Goal: Task Accomplishment & Management: Complete application form

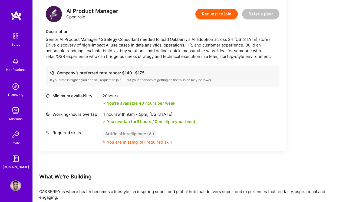
scroll to position [134, 0]
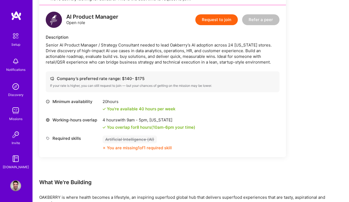
click at [15, 185] on img at bounding box center [15, 185] width 11 height 11
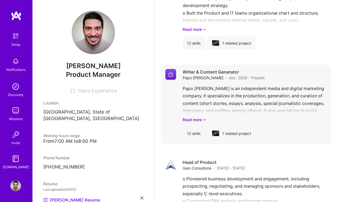
scroll to position [809, 0]
click at [195, 127] on div "12 skills" at bounding box center [193, 133] width 22 height 13
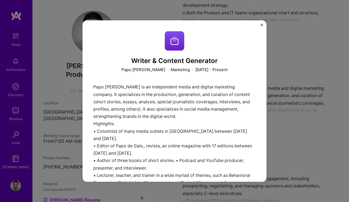
click at [262, 25] on img "Close" at bounding box center [261, 25] width 3 height 3
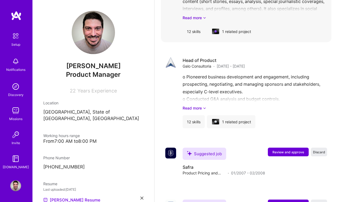
scroll to position [924, 0]
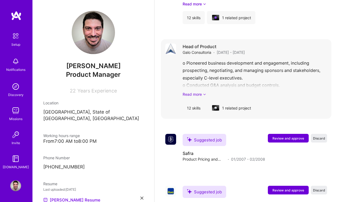
click at [195, 91] on link "Read more" at bounding box center [254, 94] width 144 height 6
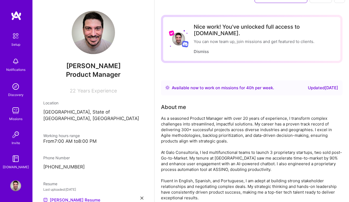
scroll to position [0, 0]
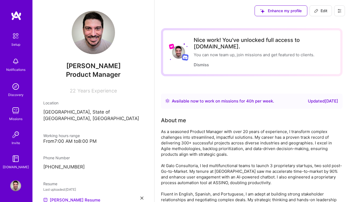
click at [321, 10] on span "Edit" at bounding box center [320, 10] width 13 height 5
select select "BR"
select select "Right Now"
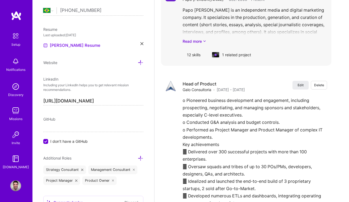
scroll to position [1153, 0]
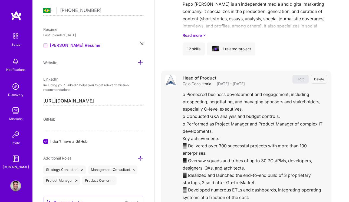
click at [303, 77] on span "Edit" at bounding box center [300, 79] width 6 height 5
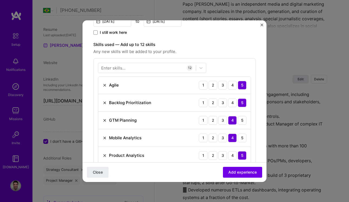
scroll to position [144, 0]
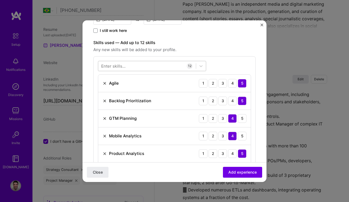
click at [129, 65] on div at bounding box center [147, 65] width 98 height 9
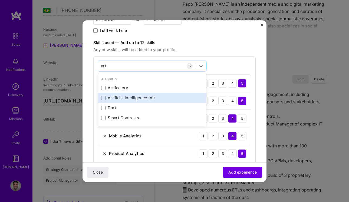
click at [131, 99] on div "Artificial Intelligence (AI)" at bounding box center [152, 98] width 102 height 6
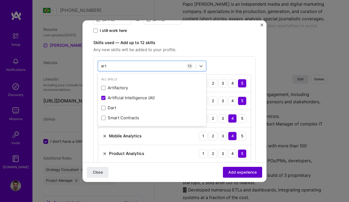
type input "art"
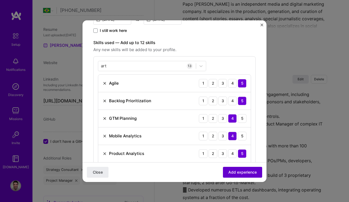
click at [237, 174] on span "Add experience" at bounding box center [242, 171] width 28 height 5
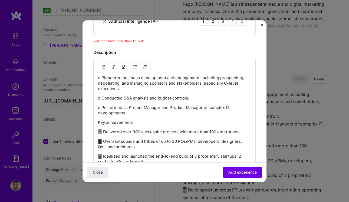
scroll to position [418, 0]
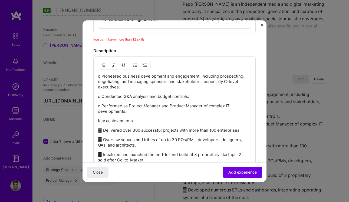
click at [97, 76] on div "o Pioneered business development and engagement, including prospecting, negotia…" at bounding box center [174, 131] width 162 height 150
click at [98, 77] on p "o Pioneered business development and engagement, including prospecting, negotia…" at bounding box center [174, 82] width 153 height 16
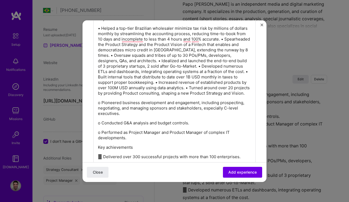
scroll to position [0, 0]
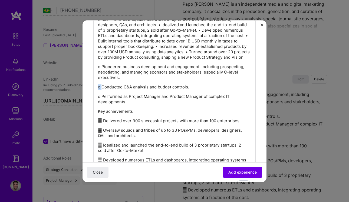
drag, startPoint x: 101, startPoint y: 94, endPoint x: 98, endPoint y: 94, distance: 3.5
click at [98, 90] on p "o Conducted G&A analysis and budget controls." at bounding box center [174, 86] width 153 height 5
copy p "o"
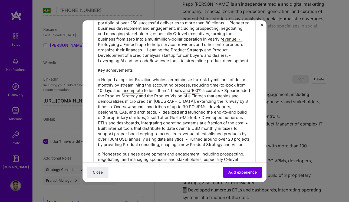
scroll to position [398, 0]
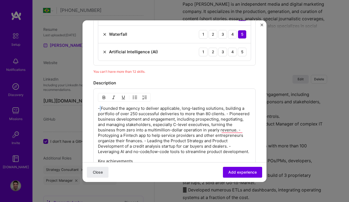
click at [99, 109] on p "- Founded the agency to deliver applicable, long-lasting solutions, building a …" at bounding box center [174, 130] width 153 height 49
paste div "To enrich screen reader interactions, please activate Accessibility in Grammarl…"
click at [228, 113] on p "o Founded the agency to deliver applicable, long-lasting solutions, building a …" at bounding box center [174, 130] width 153 height 49
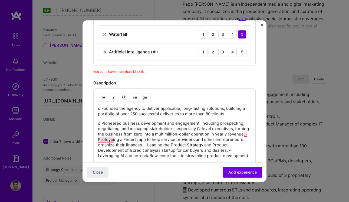
click at [245, 134] on p "o Pioneered business development and engagement, including prospecting, negotia…" at bounding box center [174, 140] width 153 height 38
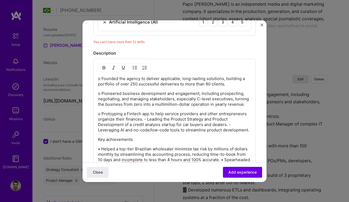
click at [147, 119] on p "o Protoyping a Fintech app to help service providers and other entrepreneurs or…" at bounding box center [174, 122] width 153 height 22
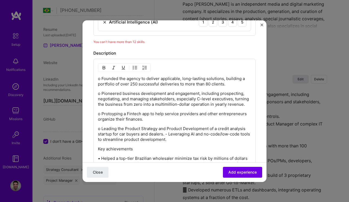
click at [170, 134] on p "o Leading the Product Strategy and Product Development of a credit analysis sta…" at bounding box center [174, 134] width 153 height 16
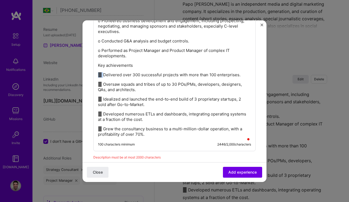
drag, startPoint x: 104, startPoint y: 80, endPoint x: 98, endPoint y: 80, distance: 6.2
click at [98, 78] on p " Delivered over 300 successful projects with more than 100 enterprises." at bounding box center [174, 74] width 153 height 5
copy p ""
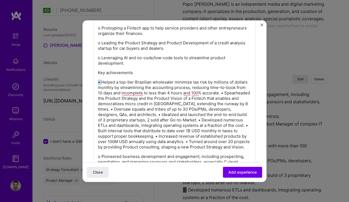
drag, startPoint x: 102, startPoint y: 82, endPoint x: 97, endPoint y: 82, distance: 4.3
click at [97, 82] on div "o Founded the agency to deliver applicable, long-lasting solutions, building a …" at bounding box center [174, 130] width 162 height 314
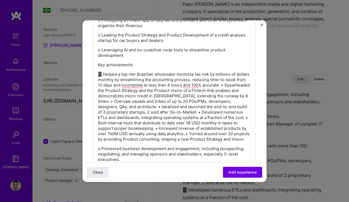
click at [225, 85] on p " Helped a top-tier Brazilian wholesaler minimize tax risk by millions of dolla…" at bounding box center [174, 107] width 153 height 70
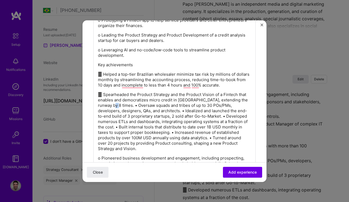
click at [111, 107] on p " Spearheaded the Product Strategy and the Product Vision of a Fintech that ena…" at bounding box center [174, 121] width 153 height 59
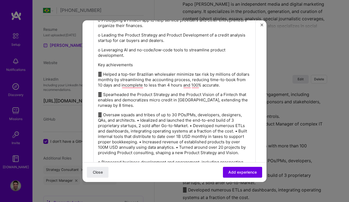
click at [142, 121] on p " Oversaw squads and tribes of up to 30 POs/PMs, developers, designers, QAs, an…" at bounding box center [174, 133] width 153 height 43
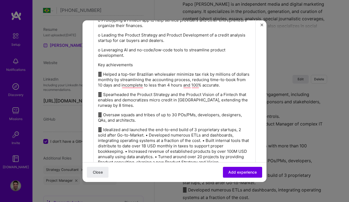
click at [149, 137] on p " Idealized and launched the end-to-end build of 3 proprietary startups, 2 sold…" at bounding box center [174, 146] width 153 height 38
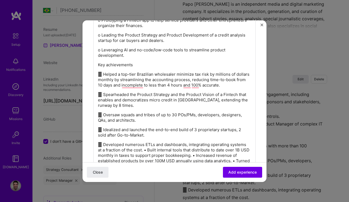
click at [148, 150] on p " Developed numerous ETLs and dashboards, integrating operating systems at a fr…" at bounding box center [174, 158] width 153 height 32
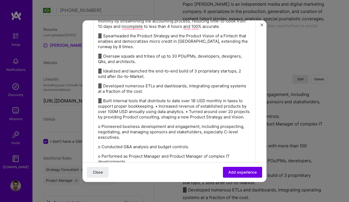
click at [157, 106] on p " Built internal tools that distribute to date over 1B USD monthly in taxes to …" at bounding box center [174, 109] width 153 height 22
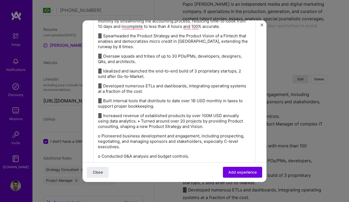
click at [142, 122] on p " Increased revenue of established products by over 100M USD annually using dat…" at bounding box center [174, 121] width 153 height 16
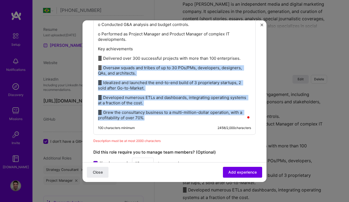
drag, startPoint x: 152, startPoint y: 117, endPoint x: 101, endPoint y: 65, distance: 72.6
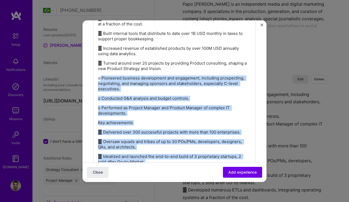
click at [99, 77] on p "o Pioneered business development and engagement, including prospecting, negotia…" at bounding box center [174, 83] width 153 height 16
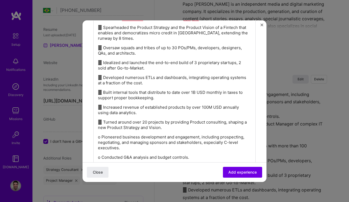
click at [156, 125] on p " Turned around over 20 projects by providing Product consulting, shaping a new…" at bounding box center [174, 124] width 153 height 11
click at [144, 111] on p " Increased revenue of established products by over 100M USD annually using dat…" at bounding box center [174, 110] width 153 height 11
click at [154, 97] on p " Built internal tools that distribute to date over 1B USD monthly in taxes to …" at bounding box center [174, 95] width 153 height 11
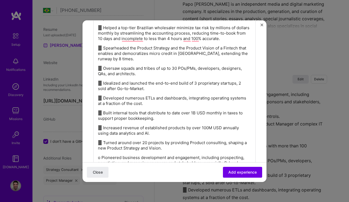
click at [152, 89] on p " Idealized and launched the end-to-end build of 3 proprietary startups, 2 sold…" at bounding box center [174, 86] width 153 height 11
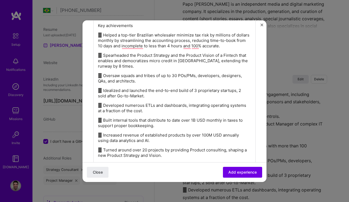
click at [164, 83] on p " Oversaw squads and tribes of up to 30 POs/PMs, developers, designers, QAs, an…" at bounding box center [174, 78] width 153 height 11
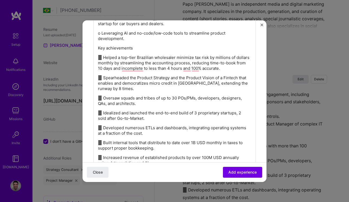
click at [172, 62] on p " Helped a top-tier Brazilian wholesaler minimize tax risk by millions of dolla…" at bounding box center [174, 63] width 153 height 16
click at [144, 68] on p " Helped a top-tier Brazilian wholesaler minimize tax risk by millions of dolla…" at bounding box center [174, 63] width 153 height 16
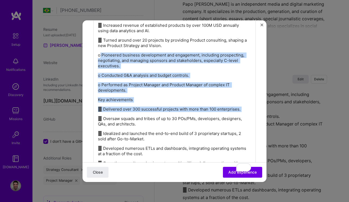
drag, startPoint x: 101, startPoint y: 55, endPoint x: 140, endPoint y: 115, distance: 72.3
click at [140, 115] on div "o Founded the agency to deliver applicable, long-lasting solutions, building a …" at bounding box center [174, 2] width 153 height 338
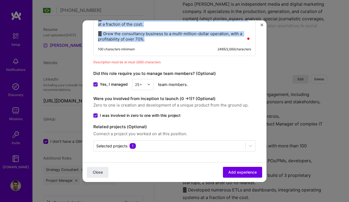
click at [161, 49] on div "100 characters minimum 2465 / 2,000 characters" at bounding box center [174, 49] width 153 height 4
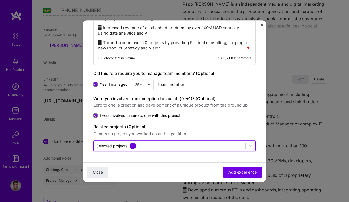
click at [194, 147] on input "text" at bounding box center [169, 146] width 146 height 6
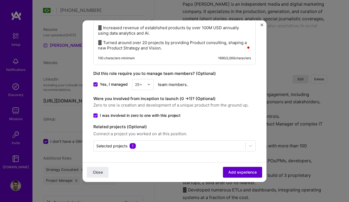
click at [241, 174] on span "Add experience" at bounding box center [242, 171] width 28 height 5
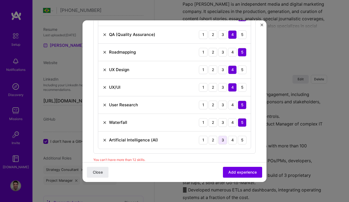
click at [223, 139] on div "3" at bounding box center [222, 140] width 9 height 9
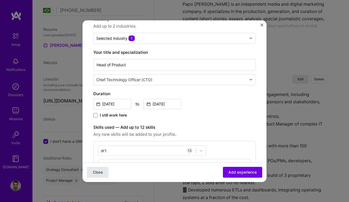
click at [99, 174] on span "Close" at bounding box center [98, 171] width 10 height 5
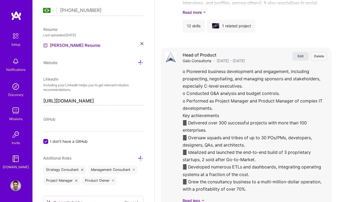
click at [298, 54] on span "Edit" at bounding box center [300, 56] width 6 height 5
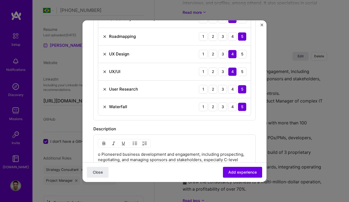
click at [105, 106] on img at bounding box center [104, 107] width 4 height 4
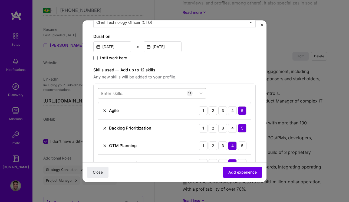
click at [169, 94] on div at bounding box center [147, 93] width 98 height 9
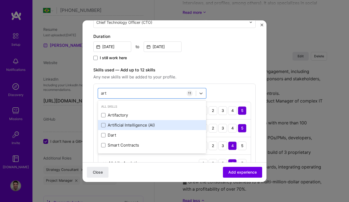
click at [130, 127] on div "Artificial Intelligence (AI)" at bounding box center [152, 125] width 102 height 6
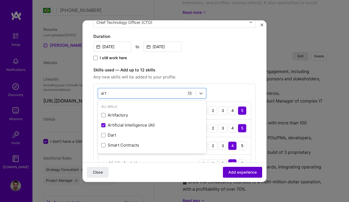
type input "art"
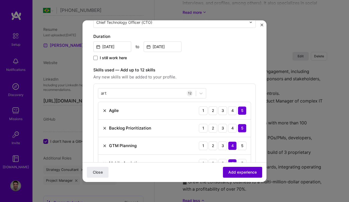
click at [234, 172] on span "Add experience" at bounding box center [242, 171] width 28 height 5
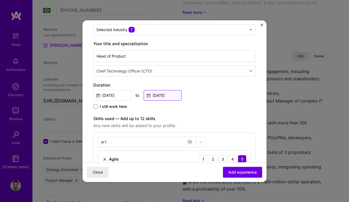
click at [158, 95] on input "Jun, 2019" at bounding box center [163, 95] width 38 height 11
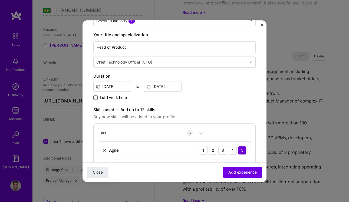
click at [95, 99] on span at bounding box center [95, 97] width 4 height 4
click at [0, 0] on input "I still work here" at bounding box center [0, 0] width 0 height 0
click at [240, 172] on span "Add experience" at bounding box center [242, 171] width 28 height 5
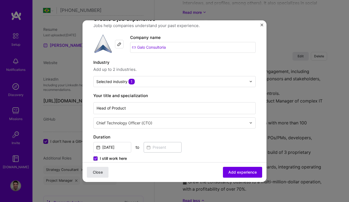
click at [98, 174] on span "Close" at bounding box center [98, 171] width 10 height 5
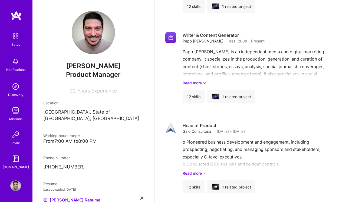
scroll to position [847, 0]
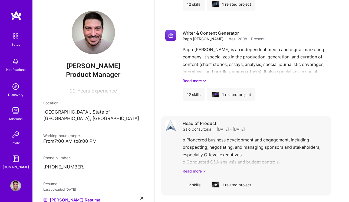
click at [195, 168] on link "Read more" at bounding box center [254, 171] width 144 height 6
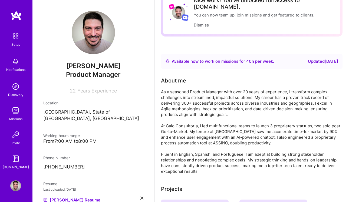
scroll to position [0, 0]
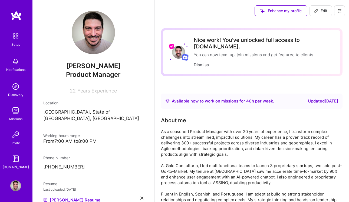
click at [324, 14] on button "Edit" at bounding box center [320, 10] width 22 height 11
select select "BR"
select select "Right Now"
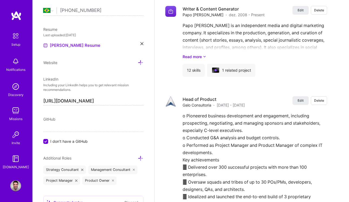
scroll to position [1134, 0]
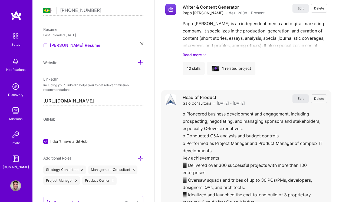
click at [301, 96] on span "Edit" at bounding box center [300, 98] width 6 height 5
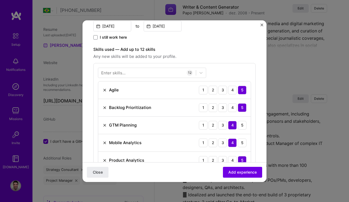
scroll to position [119, 0]
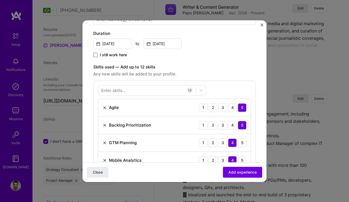
click at [94, 54] on span at bounding box center [95, 55] width 4 height 4
click at [0, 0] on input "I still work here" at bounding box center [0, 0] width 0 height 0
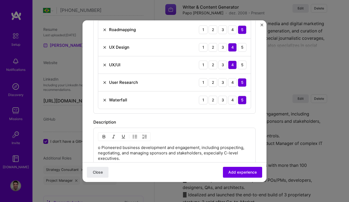
scroll to position [317, 0]
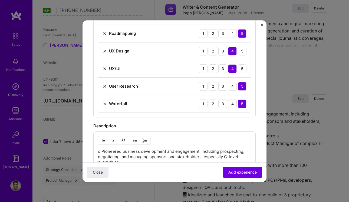
click at [105, 102] on img at bounding box center [104, 104] width 4 height 4
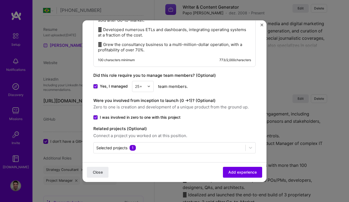
scroll to position [516, 0]
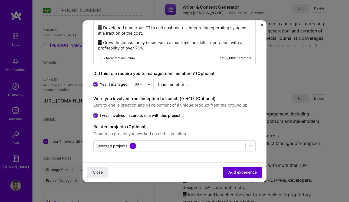
click at [241, 174] on span "Add experience" at bounding box center [242, 171] width 28 height 5
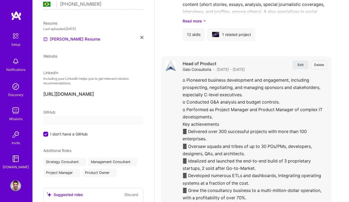
select select "BR"
select select "Right Now"
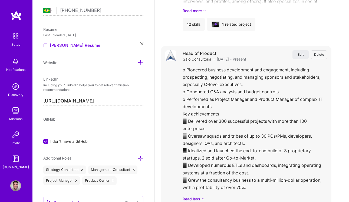
scroll to position [1179, 0]
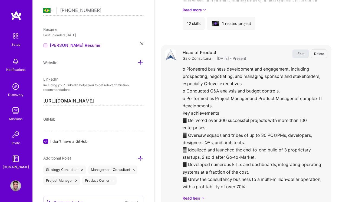
click at [299, 51] on span "Edit" at bounding box center [300, 53] width 6 height 5
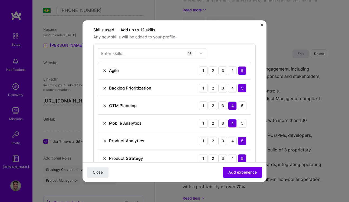
scroll to position [155, 0]
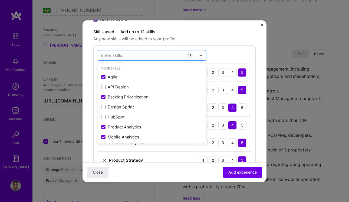
click at [131, 54] on div at bounding box center [147, 55] width 98 height 9
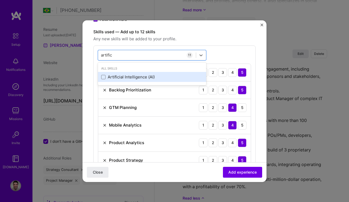
click at [115, 74] on div "Artificial Intelligence (AI)" at bounding box center [152, 77] width 102 height 6
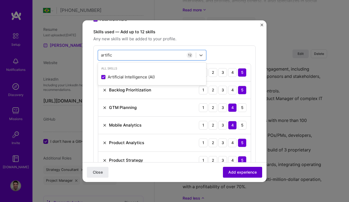
type input "artific"
click at [251, 172] on span "Add experience" at bounding box center [242, 171] width 28 height 5
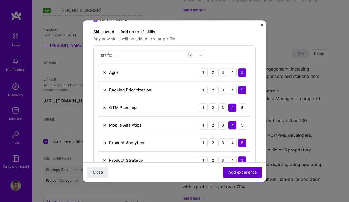
scroll to position [163, 0]
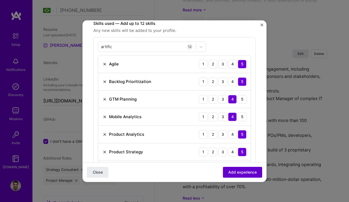
click at [241, 171] on span "Add experience" at bounding box center [242, 171] width 28 height 5
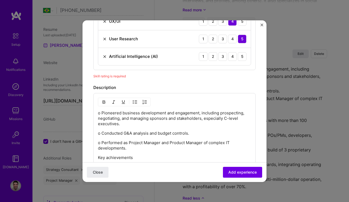
scroll to position [363, 0]
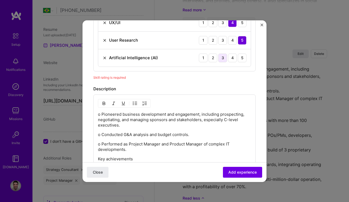
click at [222, 57] on div "3" at bounding box center [222, 58] width 9 height 9
click at [240, 172] on span "Add experience" at bounding box center [242, 171] width 28 height 5
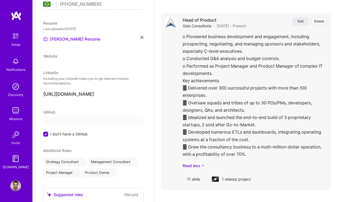
select select "BR"
select select "Right Now"
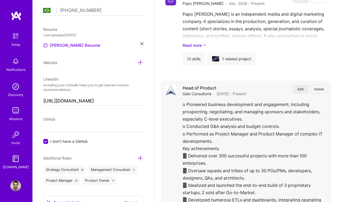
scroll to position [1143, 0]
click at [302, 87] on span "Edit" at bounding box center [300, 89] width 6 height 5
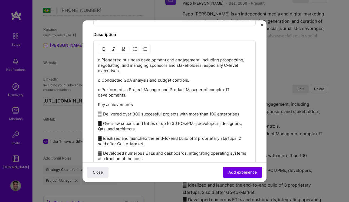
scroll to position [410, 0]
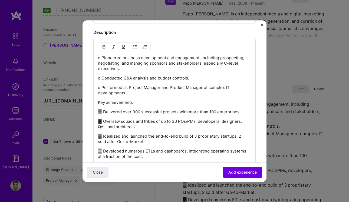
click at [98, 57] on p "o Pioneered business development and engagement, including prospecting, negotia…" at bounding box center [174, 63] width 153 height 16
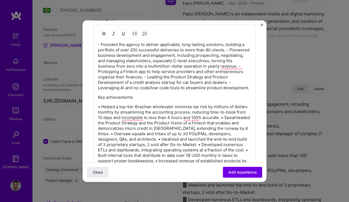
scroll to position [385, 0]
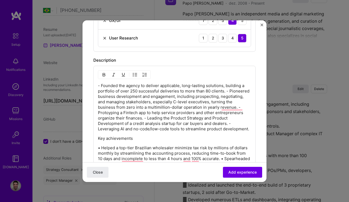
click at [99, 85] on p "- Founded the agency to deliver applicable, long-lasting solutions, building a …" at bounding box center [174, 107] width 153 height 49
paste div "To enrich screen reader interactions, please activate Accessibility in Grammarl…"
copy p "o"
click at [228, 91] on p "o Founded the agency to deliver applicable, long-lasting solutions, building a …" at bounding box center [174, 107] width 153 height 49
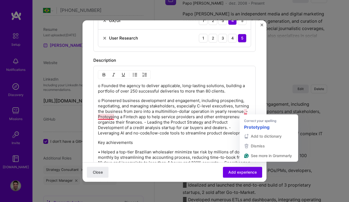
click at [246, 112] on p "o Pioneered business development and engagement, including prospecting, negotia…" at bounding box center [174, 117] width 153 height 38
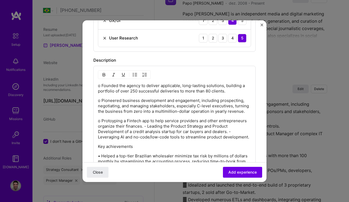
click at [146, 125] on p "o Protoyping a Fintech app to help service providers and other entrepreneurs or…" at bounding box center [174, 129] width 153 height 22
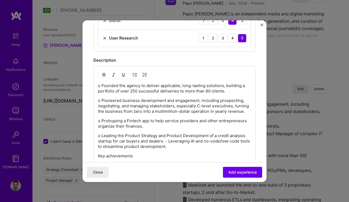
click at [167, 141] on p "o Leading the Product Strategy and Product Development of a credit analysis sta…" at bounding box center [174, 141] width 153 height 16
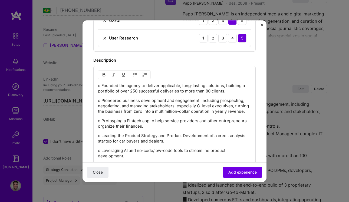
scroll to position [393, 0]
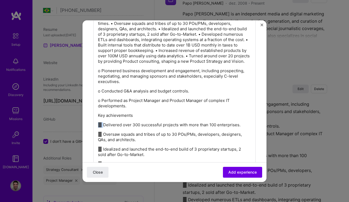
drag, startPoint x: 104, startPoint y: 131, endPoint x: 96, endPoint y: 131, distance: 8.1
click at [96, 131] on div "o Founded the agency to deliver applicable, long-lasting solutions, building a …" at bounding box center [174, 44] width 162 height 314
copy p ""
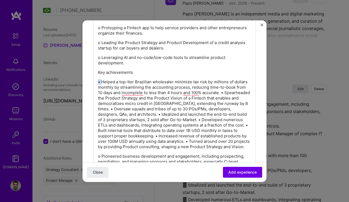
drag, startPoint x: 101, startPoint y: 83, endPoint x: 98, endPoint y: 83, distance: 3.0
click at [98, 83] on p "• Helped a top-tier Brazilian wholesaler minimize tax risk by millions of dolla…" at bounding box center [174, 114] width 153 height 70
copy p ""
click at [224, 93] on p " Helped a top-tier Brazilian wholesaler minimize tax risk by millions of dolla…" at bounding box center [174, 114] width 153 height 70
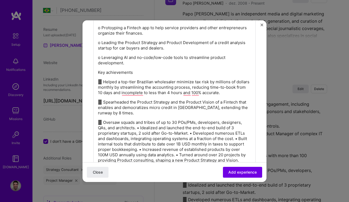
click at [141, 129] on p " Oversaw squads and tribes of up to 30 POs/PMs, developers, designers, QAs, an…" at bounding box center [174, 141] width 153 height 43
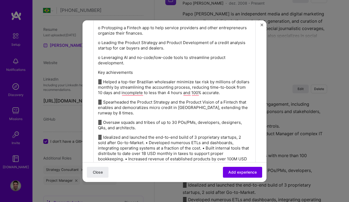
click at [150, 144] on p " Idealized and launched the end-to-end build of 3 proprietary startups, 2 sold…" at bounding box center [174, 154] width 153 height 38
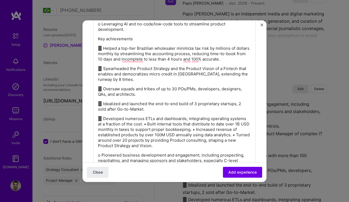
click at [148, 123] on p " Developed numerous ETLs and dashboards, integrating operating systems at a fr…" at bounding box center [174, 132] width 153 height 32
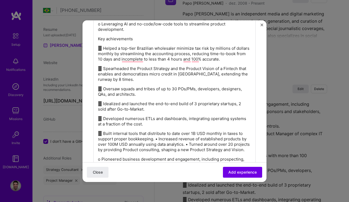
click at [157, 138] on p " Built internal tools that distribute to date over 1B USD monthly in taxes to …" at bounding box center [174, 142] width 153 height 22
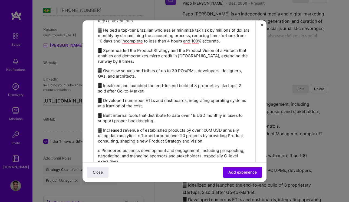
click at [142, 136] on p " Increased revenue of established products by over 100M USD annually using dat…" at bounding box center [174, 136] width 153 height 16
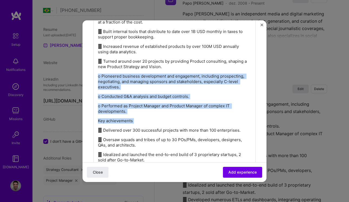
drag, startPoint x: 99, startPoint y: 76, endPoint x: 138, endPoint y: 127, distance: 64.3
click at [138, 127] on div "o Founded the agency to deliver applicable, long-lasting solutions, building a …" at bounding box center [174, 24] width 153 height 338
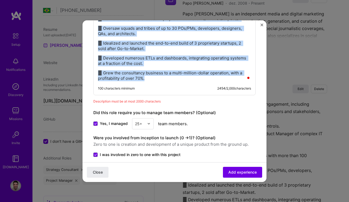
click at [148, 78] on p " Grew the consultancy business to a multi-million-dollar operation, with a pro…" at bounding box center [174, 75] width 153 height 11
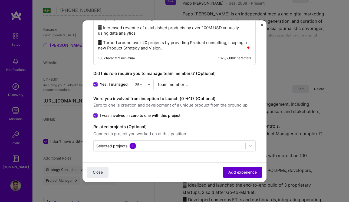
click at [239, 172] on span "Add experience" at bounding box center [242, 171] width 28 height 5
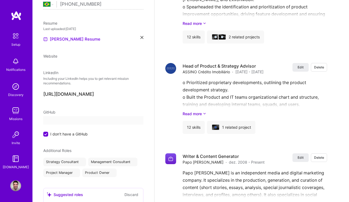
select select "BR"
select select "Right Now"
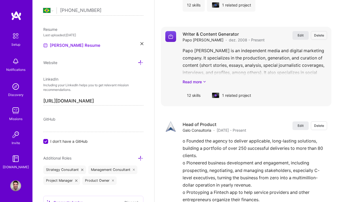
click at [302, 33] on span "Edit" at bounding box center [300, 35] width 6 height 5
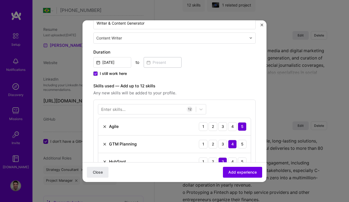
scroll to position [97, 0]
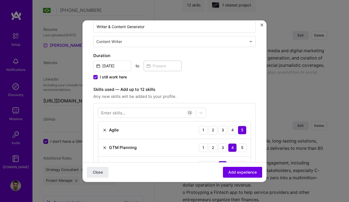
click at [94, 78] on icon at bounding box center [95, 77] width 3 height 2
click at [0, 0] on input "I still work here" at bounding box center [0, 0] width 0 height 0
click at [164, 66] on input at bounding box center [163, 66] width 38 height 11
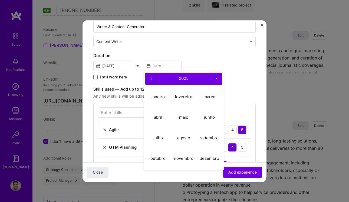
click at [151, 79] on button "‹" at bounding box center [151, 79] width 12 height 12
click at [214, 162] on button "dezembro" at bounding box center [209, 158] width 26 height 21
type input "Dec, 2022"
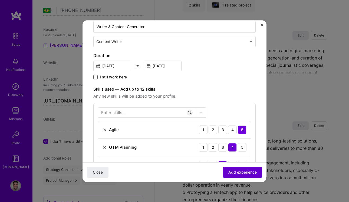
click at [243, 175] on button "Add experience" at bounding box center [242, 172] width 39 height 11
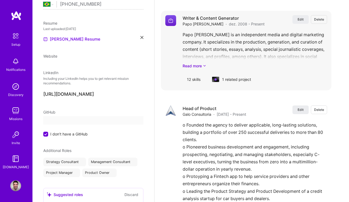
scroll to position [13, 0]
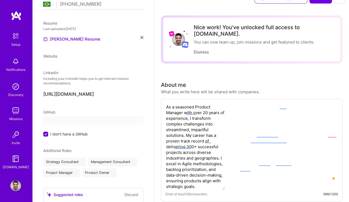
select select "BR"
select select "Right Now"
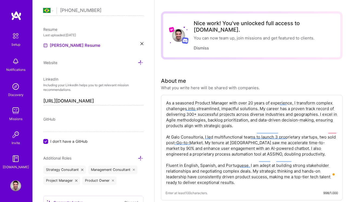
scroll to position [0, 0]
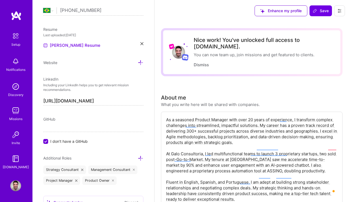
click at [141, 45] on icon at bounding box center [141, 43] width 3 height 3
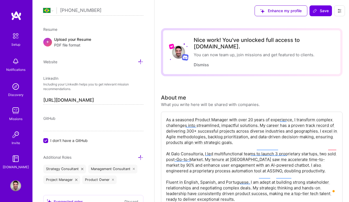
click at [83, 42] on div "Upload your Resume PDF file format" at bounding box center [72, 41] width 37 height 11
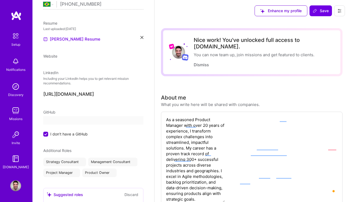
select select "BR"
select select "Right Now"
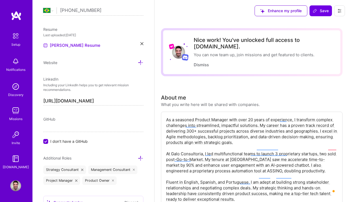
click at [142, 43] on icon at bounding box center [141, 43] width 3 height 3
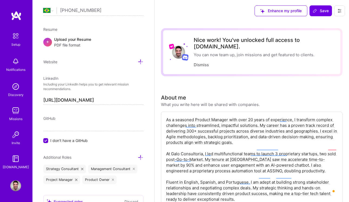
click at [85, 43] on span "PDF file format" at bounding box center [72, 45] width 37 height 6
click at [60, 40] on div "Upload your Resume PDF file format" at bounding box center [72, 41] width 37 height 11
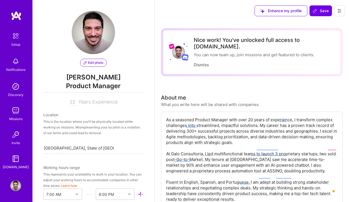
select select "BR"
select select "Right Now"
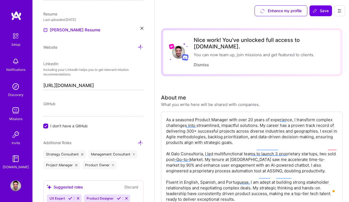
scroll to position [233, 0]
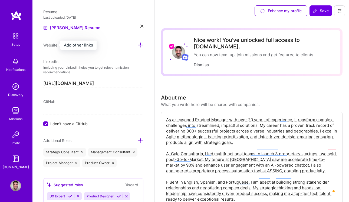
click at [53, 43] on span "Website" at bounding box center [50, 45] width 14 height 5
click at [142, 46] on icon at bounding box center [141, 45] width 6 height 6
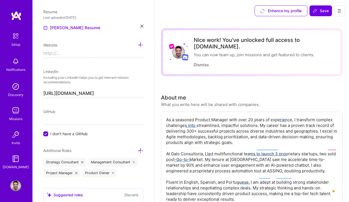
click at [67, 54] on input at bounding box center [93, 53] width 100 height 9
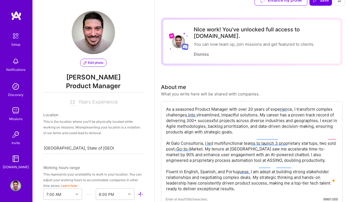
scroll to position [6, 0]
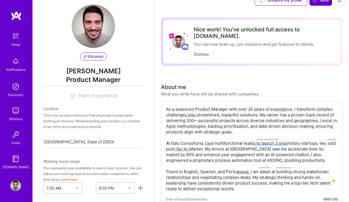
type input "[URL][DOMAIN_NAME]"
click at [324, 4] on button "Save" at bounding box center [320, 0] width 22 height 11
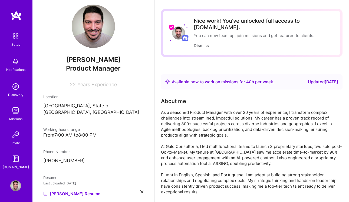
scroll to position [0, 0]
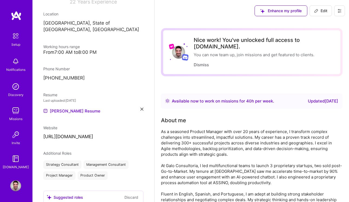
select select "BR"
select select "Right Now"
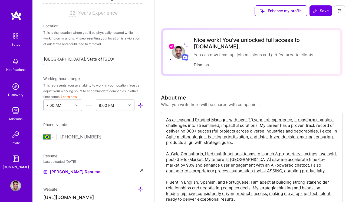
scroll to position [225, 0]
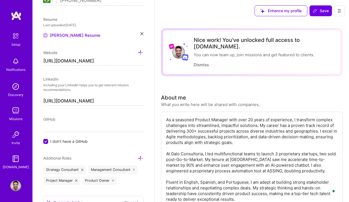
click at [14, 113] on img at bounding box center [15, 110] width 11 height 11
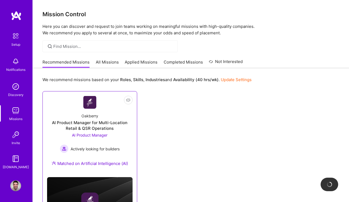
click at [101, 123] on div "AI Product Manager for Multi-Location Retail & QSR Operations" at bounding box center [89, 125] width 85 height 11
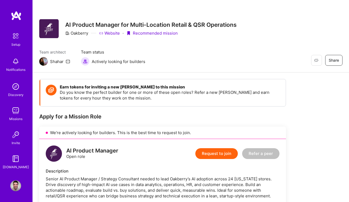
click at [212, 157] on button "Request to join" at bounding box center [216, 153] width 42 height 11
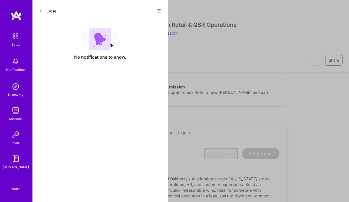
select select "BR"
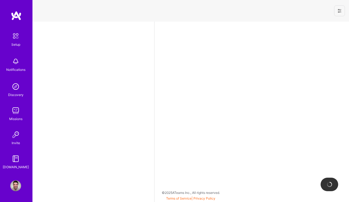
select select "BR"
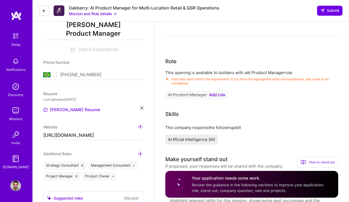
scroll to position [74, 0]
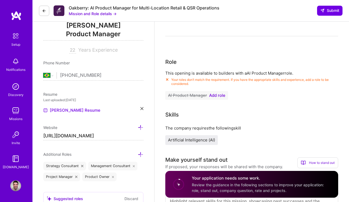
click at [216, 94] on span "Add role" at bounding box center [217, 95] width 16 height 4
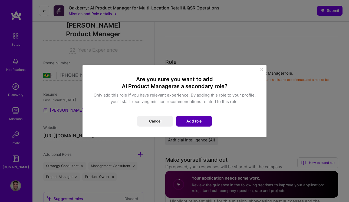
click at [187, 122] on button "Add role" at bounding box center [194, 121] width 36 height 11
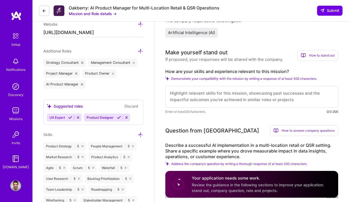
scroll to position [0, 0]
click at [255, 97] on textarea "To enrich screen reader interactions, please activate Accessibility in Grammarl…" at bounding box center [251, 97] width 173 height 22
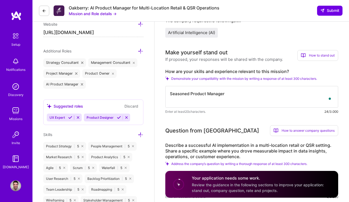
type textarea "Seasoned Product Manager"
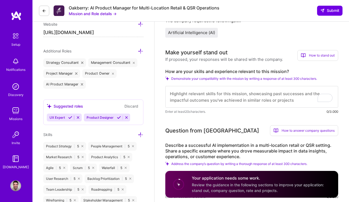
click at [208, 93] on textarea "To enrich screen reader interactions, please activate Accessibility in Grammarl…" at bounding box center [251, 97] width 173 height 22
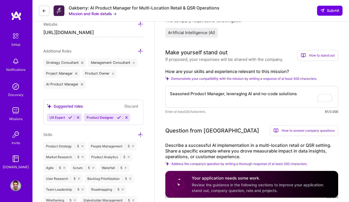
click at [225, 92] on textarea "Seasoned Product Manager, leveraging AI and no-code solutions" at bounding box center [251, 97] width 173 height 22
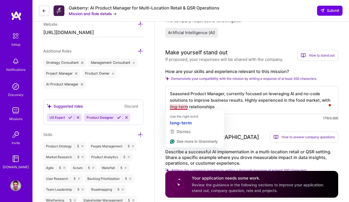
click at [174, 107] on textarea "Seasoned Product Manager, currently focused on leveraging AI and no-code soluti…" at bounding box center [251, 100] width 173 height 28
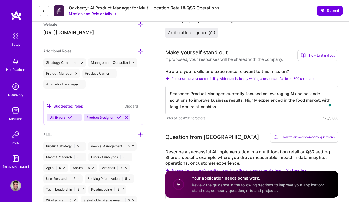
click at [218, 107] on textarea "Seasoned Product Manager, currently focused on leveraging AI and no-code soluti…" at bounding box center [251, 100] width 173 height 28
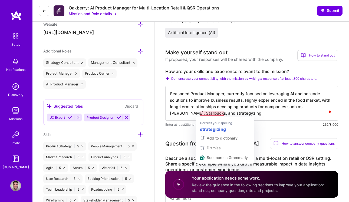
click at [219, 115] on textarea "Seasoned Product Manager, currently focused on leveraging AI and no-code soluti…" at bounding box center [251, 103] width 173 height 35
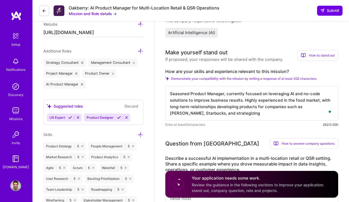
click at [236, 115] on textarea "Seasoned Product Manager, currently focused on leveraging AI and no-code soluti…" at bounding box center [251, 103] width 173 height 35
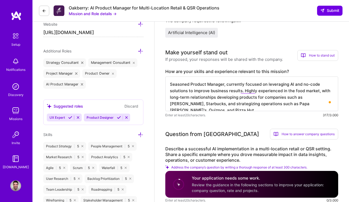
click at [190, 103] on textarea "Seasoned Product Manager, currently focused on leveraging AI and no-code soluti…" at bounding box center [251, 94] width 173 height 35
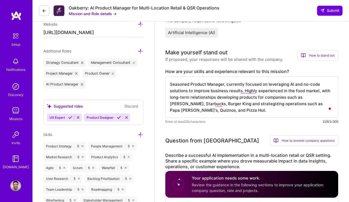
click at [221, 105] on textarea "Seasoned Product Manager, currently focused on leveraging AI and no-code soluti…" at bounding box center [251, 97] width 173 height 41
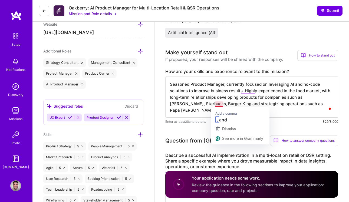
click at [214, 104] on textarea "Seasoned Product Manager, currently focused on leveraging AI and no-code soluti…" at bounding box center [251, 97] width 173 height 41
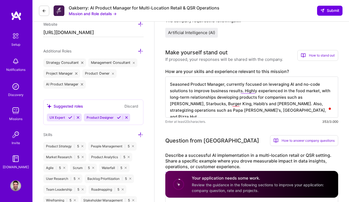
type textarea "Seasoned Product Manager, currently focused on leveraging AI and no-code soluti…"
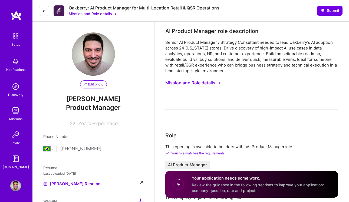
select select "BR"
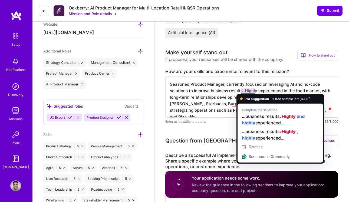
click at [230, 95] on textarea "Seasoned Product Manager, currently focused on leveraging AI and no-code soluti…" at bounding box center [251, 97] width 173 height 41
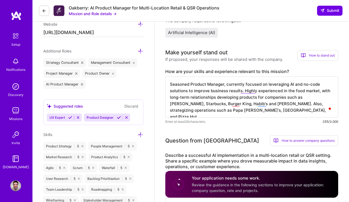
click at [270, 104] on textarea "Seasoned Product Manager, currently focused on leveraging AI and no-code soluti…" at bounding box center [251, 97] width 173 height 41
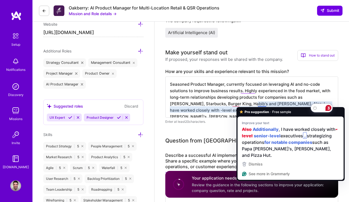
click at [321, 104] on div "3" at bounding box center [322, 108] width 22 height 9
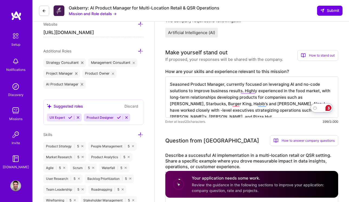
click at [314, 102] on textarea "Seasoned Product Manager, currently focused on leveraging AI and no-code soluti…" at bounding box center [251, 97] width 173 height 41
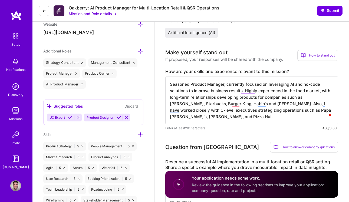
click at [201, 110] on textarea "Seasoned Product Manager, currently focused on leveraging AI and no-code soluti…" at bounding box center [251, 101] width 173 height 48
click at [237, 117] on textarea "Seasoned Product Manager, currently focused on leveraging AI and no-code soluti…" at bounding box center [251, 101] width 173 height 48
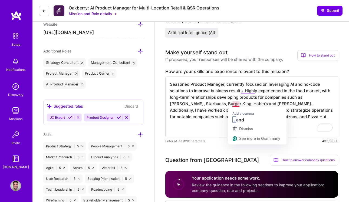
click at [236, 105] on textarea "Seasoned Product Manager, currently focused on leveraging AI and no-code soluti…" at bounding box center [251, 107] width 173 height 61
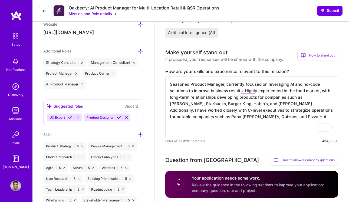
click at [201, 102] on textarea "Seasoned Product Manager, currently focused on leveraging AI and no-code soluti…" at bounding box center [251, 107] width 173 height 61
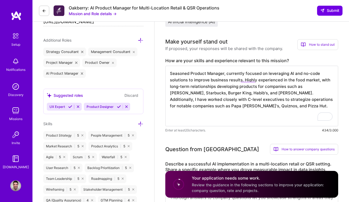
scroll to position [0, 0]
click at [217, 121] on textarea "Seasoned Product Manager, currently focused on leveraging AI and no-code soluti…" at bounding box center [251, 96] width 173 height 61
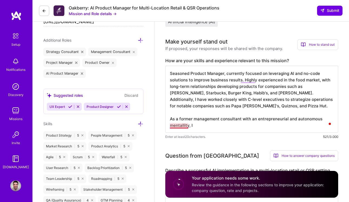
click at [181, 128] on textarea "Seasoned Product Manager, currently focused on leveraging AI and no-code soluti…" at bounding box center [251, 99] width 173 height 67
click at [181, 126] on textarea "Seasoned Product Manager, currently focused on leveraging AI and no-code soluti…" at bounding box center [251, 99] width 173 height 67
click at [208, 126] on textarea "Seasoned Product Manager, currently focused on leveraging AI and no-code soluti…" at bounding box center [251, 99] width 173 height 67
click at [240, 120] on textarea "Seasoned Product Manager, currently focused on leveraging AI and no-code soluti…" at bounding box center [251, 99] width 173 height 67
click at [231, 127] on textarea "Seasoned Product Manager, currently focused on leveraging AI and no-code soluti…" at bounding box center [251, 99] width 173 height 67
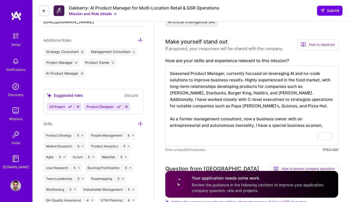
paste textarea "Senior Executive with over 20 years of experience. Proven record of building, s…"
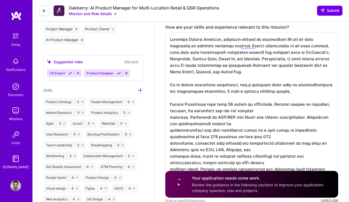
scroll to position [222, 0]
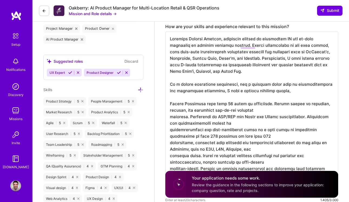
click at [169, 118] on textarea "To enrich screen reader interactions, please activate Accessibility in Grammarl…" at bounding box center [251, 114] width 173 height 164
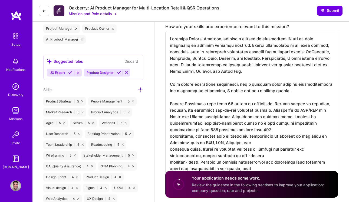
scroll to position [0, 0]
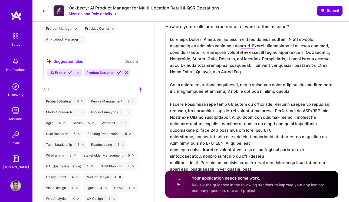
click at [207, 129] on textarea "To enrich screen reader interactions, please activate Accessibility in Grammarl…" at bounding box center [251, 111] width 173 height 158
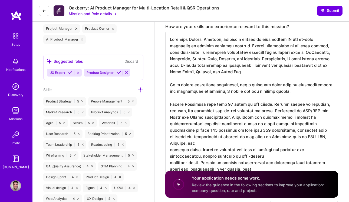
scroll to position [1, 0]
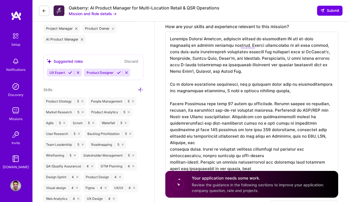
click at [264, 144] on textarea "To enrich screen reader interactions, please activate Accessibility in Grammarl…" at bounding box center [251, 107] width 173 height 151
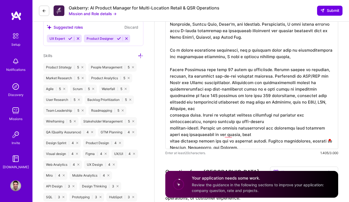
scroll to position [258, 0]
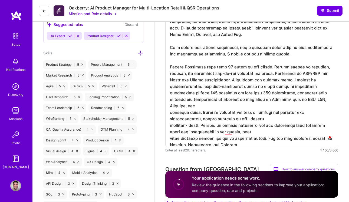
click at [170, 118] on textarea "To enrich screen reader interactions, please activate Accessibility in Grammarl…" at bounding box center [251, 70] width 173 height 151
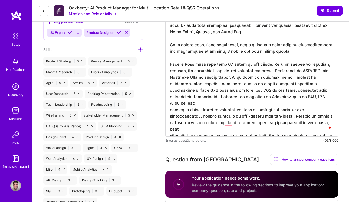
scroll to position [263, 0]
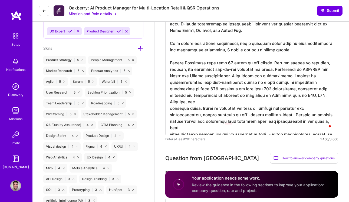
drag, startPoint x: 197, startPoint y: 101, endPoint x: 266, endPoint y: 120, distance: 71.7
click at [266, 120] on textarea "To enrich screen reader interactions, please activate Accessibility in Grammarl…" at bounding box center [251, 62] width 173 height 145
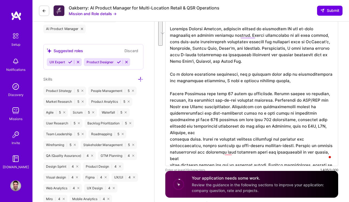
scroll to position [231, 0]
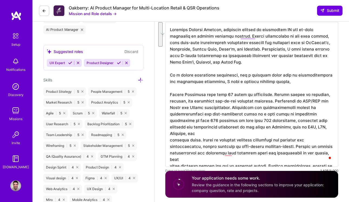
click at [297, 82] on textarea "To enrich screen reader interactions, please activate Accessibility in Grammarl…" at bounding box center [251, 94] width 173 height 145
drag, startPoint x: 293, startPoint y: 81, endPoint x: 222, endPoint y: 83, distance: 70.3
click at [222, 83] on textarea "To enrich screen reader interactions, please activate Accessibility in Grammarl…" at bounding box center [251, 94] width 173 height 145
paste textarea "Expert in defining business strategies and roadmaps for implementation, always …"
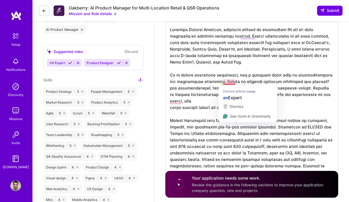
click at [226, 82] on textarea "To enrich screen reader interactions, please activate Accessibility in Grammarl…" at bounding box center [251, 104] width 173 height 164
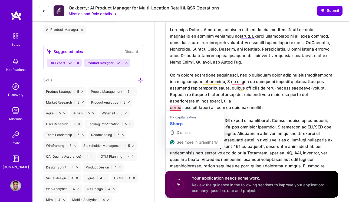
click at [171, 108] on textarea "To enrich screen reader interactions, please activate Accessibility in Grammarl…" at bounding box center [251, 107] width 173 height 171
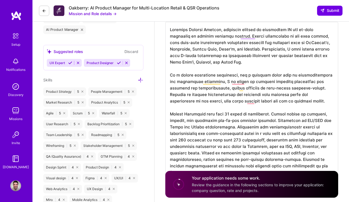
click at [304, 88] on textarea "To enrich screen reader interactions, please activate Accessibility in Grammarl…" at bounding box center [251, 104] width 173 height 164
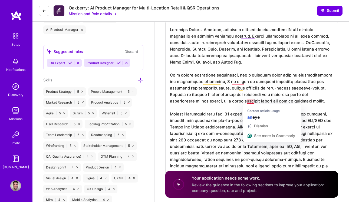
click at [252, 101] on textarea "To enrich screen reader interactions, please activate Accessibility in Grammarl…" at bounding box center [251, 104] width 173 height 164
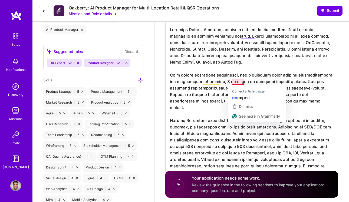
click at [238, 81] on textarea "To enrich screen reader interactions, please activate Accessibility in Grammarl…" at bounding box center [251, 104] width 173 height 164
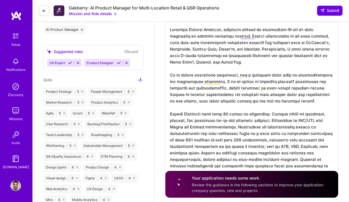
click at [321, 89] on textarea "To enrich screen reader interactions, please activate Accessibility in Grammarl…" at bounding box center [251, 104] width 173 height 164
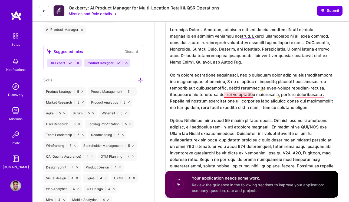
click at [233, 95] on textarea "To enrich screen reader interactions, please activate Accessibility in Grammarl…" at bounding box center [251, 107] width 173 height 171
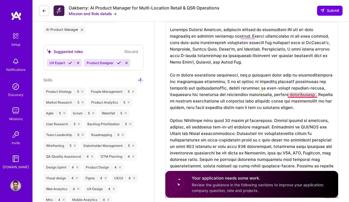
click at [315, 97] on textarea "To enrich screen reader interactions, please activate Accessibility in Grammarl…" at bounding box center [251, 107] width 173 height 171
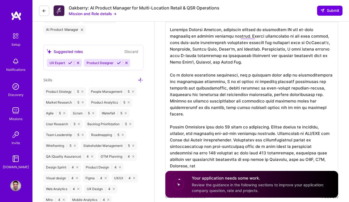
click at [172, 99] on textarea "To enrich screen reader interactions, please activate Accessibility in Grammarl…" at bounding box center [251, 107] width 173 height 171
type textarea "Seasoned Product Manager, currently focused on leveraging AI and no-code soluti…"
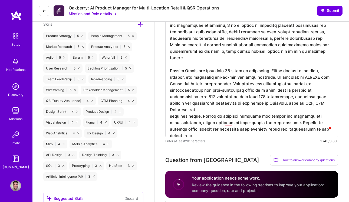
scroll to position [1, 0]
drag, startPoint x: 268, startPoint y: 123, endPoint x: 171, endPoint y: 65, distance: 112.7
click at [171, 66] on textarea "To enrich screen reader interactions, please activate Accessibility in Grammarl…" at bounding box center [251, 51] width 173 height 171
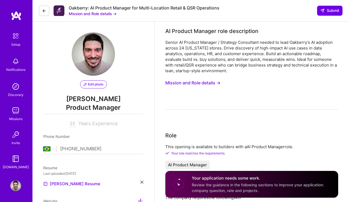
select select "BR"
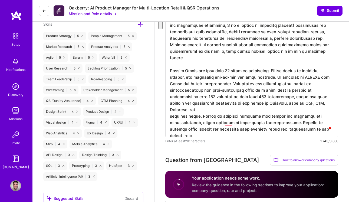
scroll to position [1, 0]
click at [267, 90] on textarea "To enrich screen reader interactions, please activate Accessibility in Grammarl…" at bounding box center [251, 51] width 173 height 171
drag, startPoint x: 236, startPoint y: 78, endPoint x: 259, endPoint y: 97, distance: 30.1
click at [259, 97] on textarea "To enrich screen reader interactions, please activate Accessibility in Grammarl…" at bounding box center [251, 51] width 173 height 171
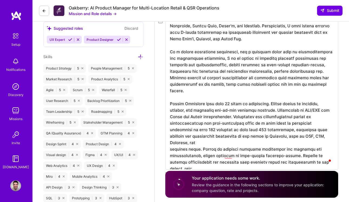
scroll to position [255, 0]
click at [280, 51] on textarea "To enrich screen reader interactions, please activate Accessibility in Grammarl…" at bounding box center [251, 83] width 173 height 171
click at [236, 61] on textarea "To enrich screen reader interactions, please activate Accessibility in Grammarl…" at bounding box center [251, 83] width 173 height 171
click at [246, 51] on textarea "To enrich screen reader interactions, please activate Accessibility in Grammarl…" at bounding box center [251, 83] width 173 height 171
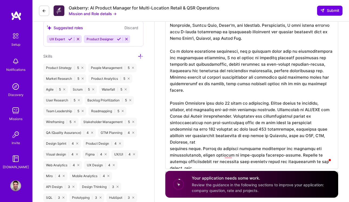
click at [246, 51] on textarea "To enrich screen reader interactions, please activate Accessibility in Grammarl…" at bounding box center [251, 83] width 173 height 171
click at [297, 89] on textarea "To enrich screen reader interactions, please activate Accessibility in Grammarl…" at bounding box center [251, 83] width 173 height 171
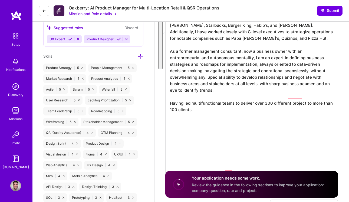
scroll to position [0, 0]
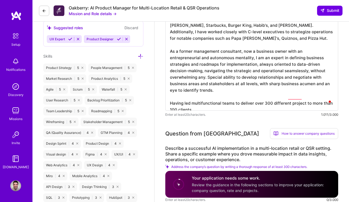
click at [315, 85] on textarea "Seasoned Product Manager, currently focused on leveraging AI and no-code soluti…" at bounding box center [251, 54] width 173 height 112
click at [324, 71] on textarea "Seasoned Product Manager, currently focused on leveraging AI and no-code soluti…" at bounding box center [251, 54] width 173 height 112
click at [207, 103] on textarea "Seasoned Product Manager, currently focused on leveraging AI and no-code soluti…" at bounding box center [251, 54] width 173 height 112
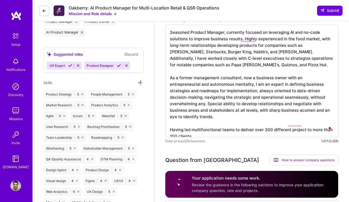
scroll to position [231, 0]
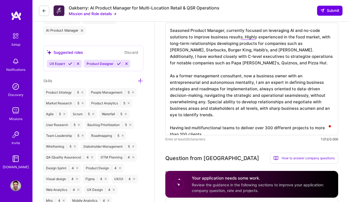
click at [212, 127] on textarea "Seasoned Product Manager, currently focused on leveraging AI and no-code soluti…" at bounding box center [251, 79] width 173 height 112
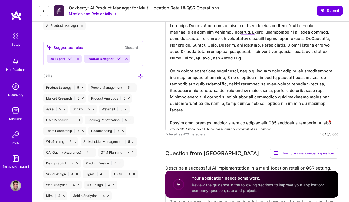
click at [248, 123] on textarea "To enrich screen reader interactions, please activate Accessibility in Grammarl…" at bounding box center [251, 74] width 173 height 112
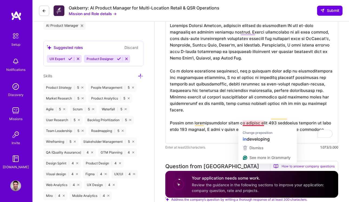
click at [254, 123] on textarea "To enrich screen reader interactions, please activate Accessibility in Grammarl…" at bounding box center [251, 80] width 173 height 125
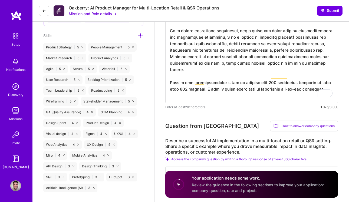
scroll to position [277, 0]
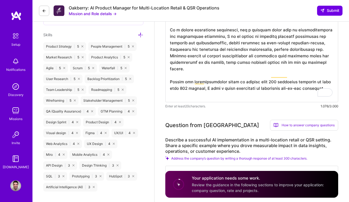
click at [181, 94] on textarea "To enrich screen reader interactions, please activate Accessibility in Grammarl…" at bounding box center [251, 39] width 173 height 125
click at [190, 83] on textarea "To enrich screen reader interactions, please activate Accessibility in Grammarl…" at bounding box center [251, 39] width 173 height 125
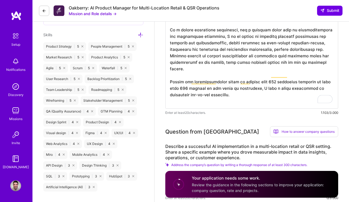
click at [201, 89] on textarea "To enrich screen reader interactions, please activate Accessibility in Grammarl…" at bounding box center [251, 43] width 173 height 132
click at [222, 90] on textarea "To enrich screen reader interactions, please activate Accessibility in Grammarl…" at bounding box center [251, 43] width 173 height 132
click at [334, 63] on textarea "To enrich screen reader interactions, please activate Accessibility in Grammarl…" at bounding box center [251, 43] width 173 height 132
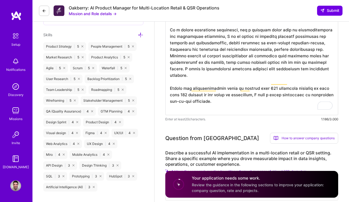
click at [246, 94] on textarea "To enrich screen reader interactions, please activate Accessibility in Grammarl…" at bounding box center [251, 46] width 173 height 138
click at [214, 108] on textarea "To enrich screen reader interactions, please activate Accessibility in Grammarl…" at bounding box center [251, 46] width 173 height 138
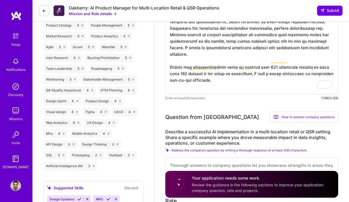
scroll to position [299, 0]
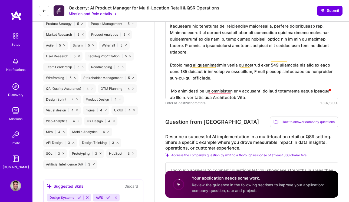
click at [171, 85] on textarea "To enrich screen reader interactions, please activate Accessibility in Grammarl…" at bounding box center [251, 26] width 173 height 145
click at [251, 93] on textarea "To enrich screen reader interactions, please activate Accessibility in Grammarl…" at bounding box center [251, 26] width 173 height 145
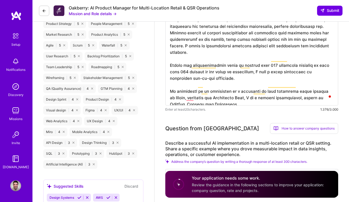
scroll to position [1, 0]
click at [190, 98] on textarea "To enrich screen reader interactions, please activate Accessibility in Grammarl…" at bounding box center [251, 29] width 173 height 151
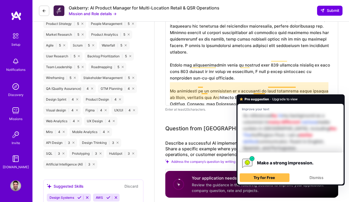
click at [238, 68] on textarea "To enrich screen reader interactions, please activate Accessibility in Grammarl…" at bounding box center [251, 29] width 173 height 151
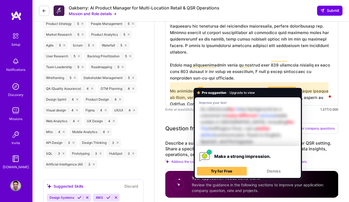
click at [200, 86] on textarea "To enrich screen reader interactions, please activate Accessibility in Grammarl…" at bounding box center [251, 29] width 173 height 151
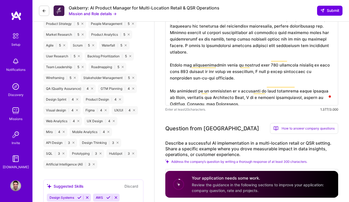
click at [191, 88] on textarea "To enrich screen reader interactions, please activate Accessibility in Grammarl…" at bounding box center [251, 29] width 173 height 151
click at [235, 99] on textarea "To enrich screen reader interactions, please activate Accessibility in Grammarl…" at bounding box center [251, 29] width 173 height 151
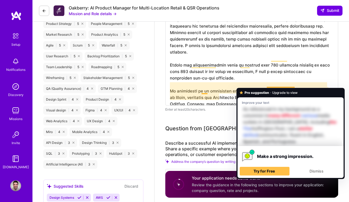
click at [270, 85] on textarea "To enrich screen reader interactions, please activate Accessibility in Grammarl…" at bounding box center [251, 29] width 173 height 151
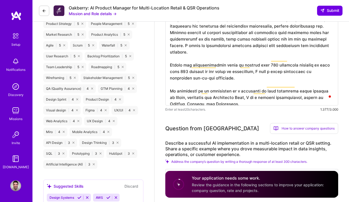
click at [264, 84] on textarea "To enrich screen reader interactions, please activate Accessibility in Grammarl…" at bounding box center [251, 29] width 173 height 151
type textarea "Seasoned Product Manager, currently focused on leveraging AI and no-code soluti…"
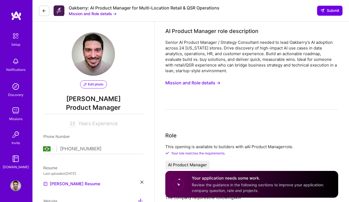
select select "BR"
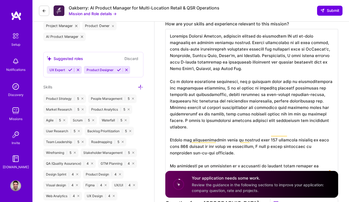
scroll to position [225, 0]
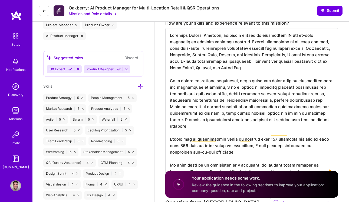
click at [245, 41] on textarea "To enrich screen reader interactions, please activate Accessibility in Grammarl…" at bounding box center [251, 103] width 173 height 151
click at [243, 41] on textarea "To enrich screen reader interactions, please activate Accessibility in Grammarl…" at bounding box center [251, 103] width 173 height 151
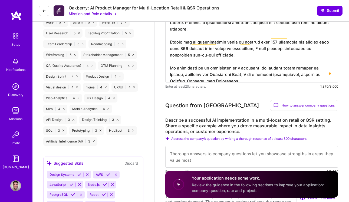
scroll to position [322, 0]
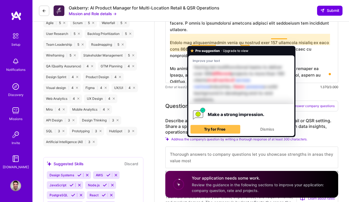
click at [204, 44] on textarea "To enrich screen reader interactions, please activate Accessibility in Grammarl…" at bounding box center [251, 7] width 173 height 151
click at [281, 36] on textarea "To enrich screen reader interactions, please activate Accessibility in Grammarl…" at bounding box center [251, 7] width 173 height 151
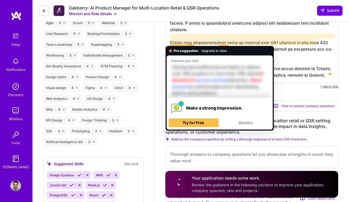
click at [193, 43] on textarea "To enrich screen reader interactions, please activate Accessibility in Grammarl…" at bounding box center [251, 7] width 173 height 151
drag, startPoint x: 195, startPoint y: 43, endPoint x: 175, endPoint y: 43, distance: 20.0
click at [175, 43] on textarea "To enrich screen reader interactions, please activate Accessibility in Grammarl…" at bounding box center [251, 7] width 173 height 151
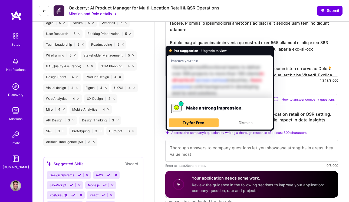
scroll to position [0, 0]
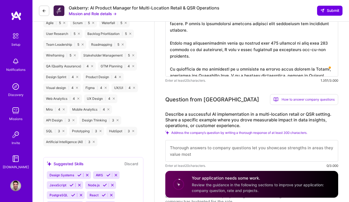
click at [207, 54] on textarea "To enrich screen reader interactions, please activate Accessibility in Grammarl…" at bounding box center [251, 4] width 173 height 145
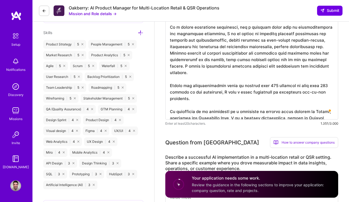
scroll to position [280, 0]
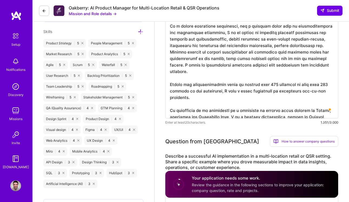
click at [211, 109] on textarea "To enrich screen reader interactions, please activate Accessibility in Grammarl…" at bounding box center [251, 46] width 173 height 145
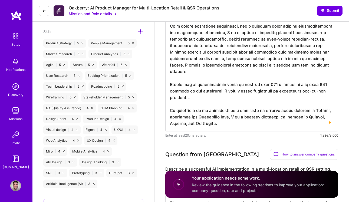
scroll to position [0, 0]
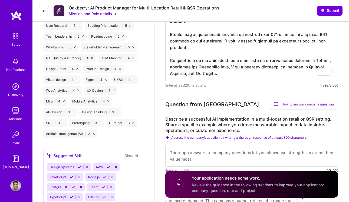
drag, startPoint x: 267, startPoint y: 75, endPoint x: 170, endPoint y: 75, distance: 97.3
click at [170, 75] on textarea "To enrich screen reader interactions, please activate Accessibility in Grammarl…" at bounding box center [251, 2] width 173 height 158
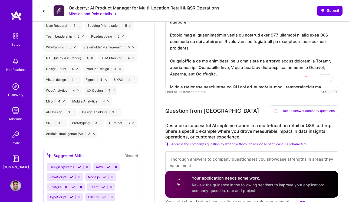
click at [309, 73] on textarea "To enrich screen reader interactions, please activate Accessibility in Grammarl…" at bounding box center [251, 5] width 173 height 164
click at [197, 80] on textarea "To enrich screen reader interactions, please activate Accessibility in Grammarl…" at bounding box center [251, 5] width 173 height 164
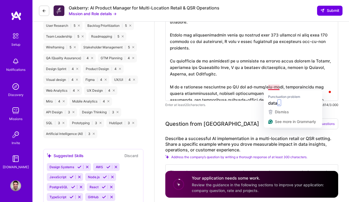
click at [275, 87] on textarea "To enrich screen reader interactions, please activate Accessibility in Grammarl…" at bounding box center [251, 11] width 173 height 177
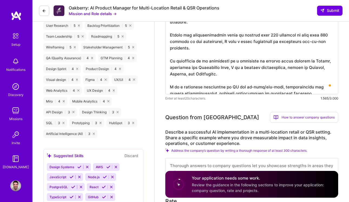
click at [190, 87] on textarea "To enrich screen reader interactions, please activate Accessibility in Grammarl…" at bounding box center [251, 8] width 173 height 171
click at [269, 91] on textarea "To enrich screen reader interactions, please activate Accessibility in Grammarl…" at bounding box center [251, 8] width 173 height 171
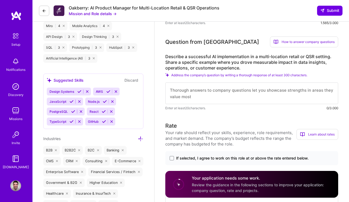
scroll to position [408, 0]
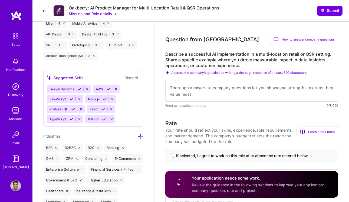
type textarea "Seasoned Product Manager, currently focused on leveraging AI and no-code soluti…"
click at [227, 90] on textarea at bounding box center [251, 91] width 173 height 22
type textarea "I was on the team that implemented the first self-servicing totems"
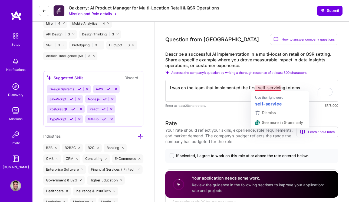
click at [265, 90] on textarea "I was on the team that implemented the first self-servicing totems" at bounding box center [251, 91] width 173 height 22
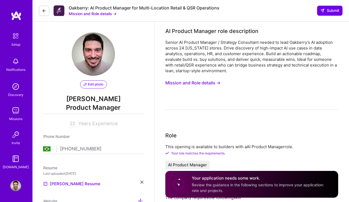
select select "BR"
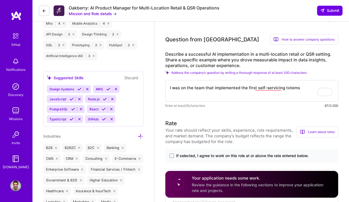
scroll to position [1, 0]
click at [283, 90] on textarea "I was on the team that implemented the first self-service totems" at bounding box center [251, 91] width 173 height 22
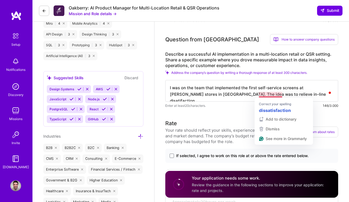
click at [272, 95] on textarea "I was on the team that implemented the first self-service screens at McDonald's…" at bounding box center [251, 91] width 173 height 22
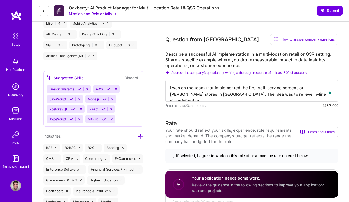
click at [303, 96] on textarea "I was on the team that implemented the first self-service screens at McDonald's…" at bounding box center [251, 91] width 173 height 22
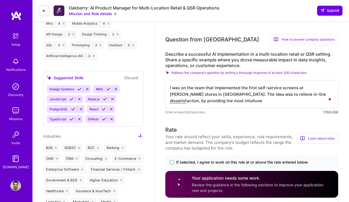
click at [275, 96] on textarea "I was on the team that implemented the first self-service screens at McDonald's…" at bounding box center [251, 94] width 173 height 28
click at [249, 101] on textarea "I was on the team that implemented the first self-service screens at McDonald's…" at bounding box center [251, 94] width 173 height 28
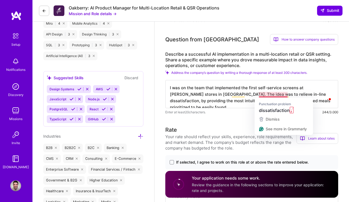
click at [282, 94] on textarea "I was on the team that implemented the first self-service screens at McDonald's…" at bounding box center [251, 94] width 173 height 28
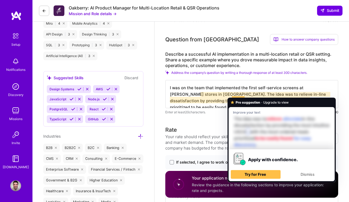
click at [202, 100] on textarea "I was on the team that implemented the first self-service screens at McDonald's…" at bounding box center [251, 94] width 173 height 28
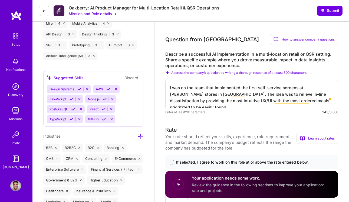
click at [317, 100] on textarea "I was on the team that implemented the first self-service screens at McDonald's…" at bounding box center [251, 94] width 173 height 28
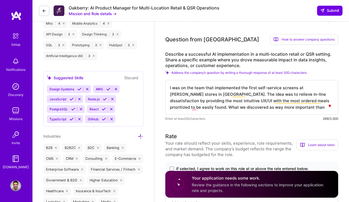
type textarea "I was on the team that implemented the first self-service screens at McDonald's…"
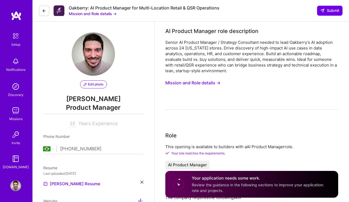
select select "BR"
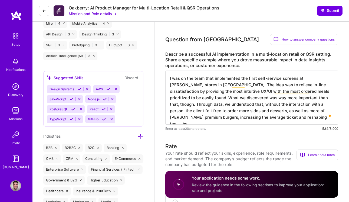
scroll to position [1, 0]
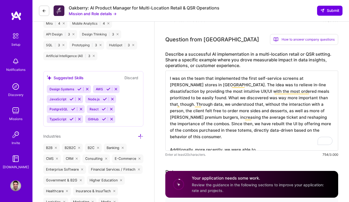
click at [196, 145] on textarea "I was on the team that implemented the first self-service screens at [PERSON_NA…" at bounding box center [251, 111] width 173 height 80
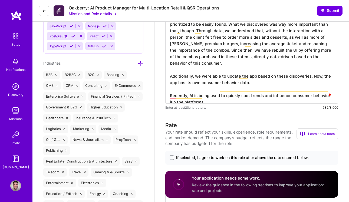
scroll to position [479, 0]
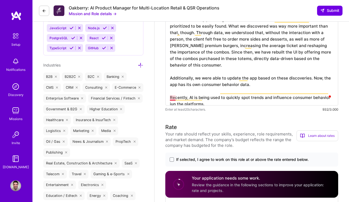
click at [172, 97] on textarea "I was on the team that implemented the first self-service screens at [PERSON_NA…" at bounding box center [251, 52] width 173 height 106
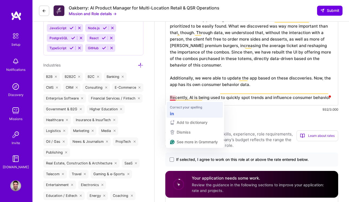
type textarea "I was on the team that implemented the first self-service screens at [PERSON_NA…"
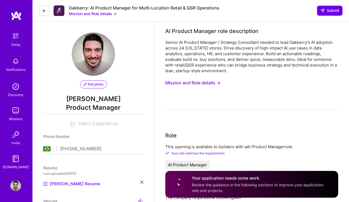
select select "BR"
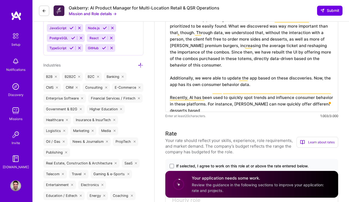
scroll to position [1, 0]
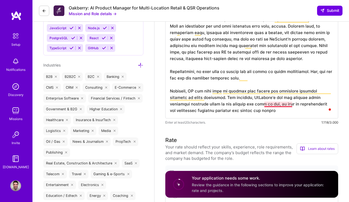
click at [280, 104] on textarea "To enrich screen reader interactions, please activate Accessibility in Grammarl…" at bounding box center [251, 58] width 173 height 119
click at [254, 111] on textarea "To enrich screen reader interactions, please activate Accessibility in Grammarl…" at bounding box center [251, 58] width 173 height 119
click at [211, 104] on textarea "To enrich screen reader interactions, please activate Accessibility in Grammarl…" at bounding box center [251, 58] width 173 height 119
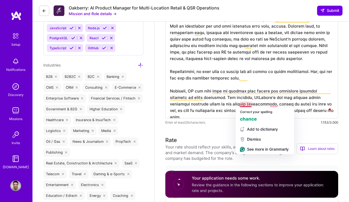
click at [246, 103] on textarea "To enrich screen reader interactions, please activate Accessibility in Grammarl…" at bounding box center [251, 58] width 173 height 119
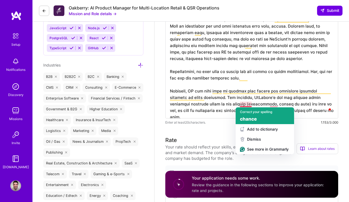
click at [259, 118] on div "chance" at bounding box center [265, 119] width 50 height 6
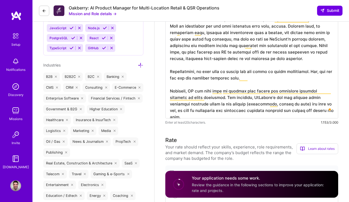
click at [270, 104] on textarea "To enrich screen reader interactions, please activate Accessibility in Grammarl…" at bounding box center [251, 58] width 173 height 119
click at [312, 110] on textarea "To enrich screen reader interactions, please activate Accessibility in Grammarl…" at bounding box center [251, 58] width 173 height 119
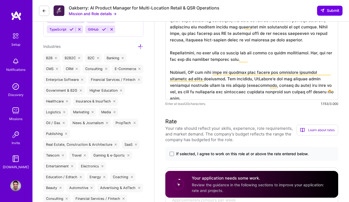
scroll to position [493, 0]
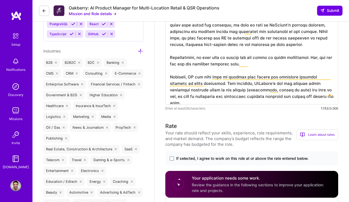
click at [268, 89] on textarea "To enrich screen reader interactions, please activate Accessibility in Grammarl…" at bounding box center [251, 44] width 173 height 119
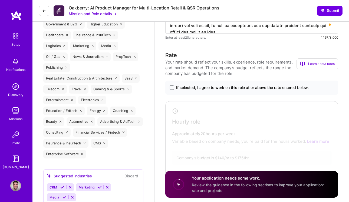
scroll to position [578, 0]
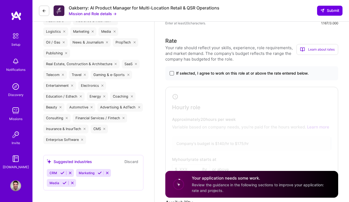
type textarea "I was on the team that implemented the first self-service screens at [PERSON_NA…"
click at [173, 74] on span at bounding box center [171, 73] width 4 height 4
click at [0, 0] on input "If selected, I agree to work on this role at or above the rate entered below." at bounding box center [0, 0] width 0 height 0
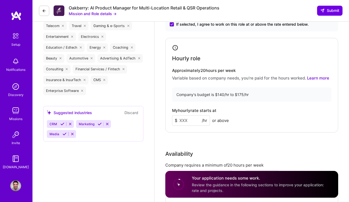
scroll to position [629, 0]
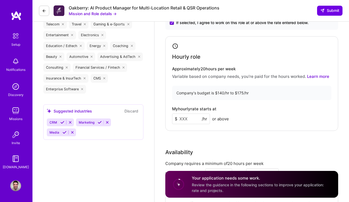
click at [189, 119] on input at bounding box center [191, 119] width 38 height 11
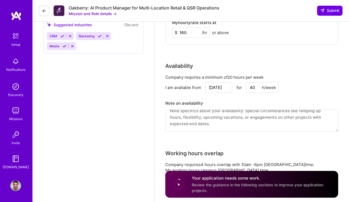
scroll to position [725, 0]
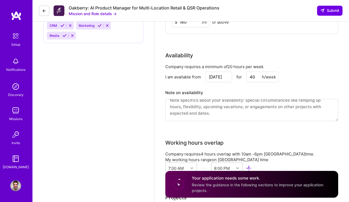
type input "160"
click at [204, 115] on textarea "To enrich screen reader interactions, please activate Accessibility in Grammarl…" at bounding box center [251, 110] width 173 height 22
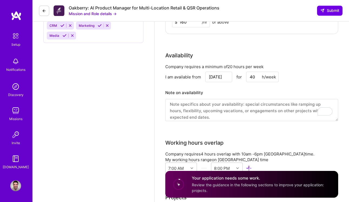
scroll to position [0, 0]
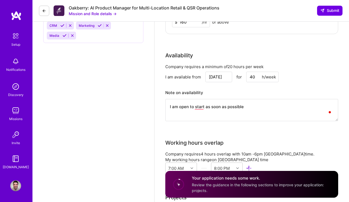
type textarea "I am open to start as soon as possible."
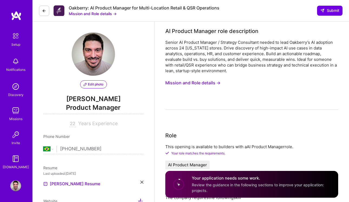
select select "BR"
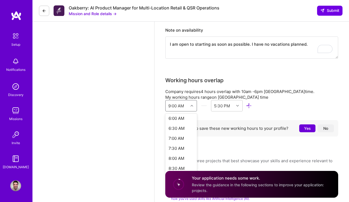
scroll to position [129, 0]
click at [197, 156] on div "8:30 AM" at bounding box center [181, 160] width 32 height 10
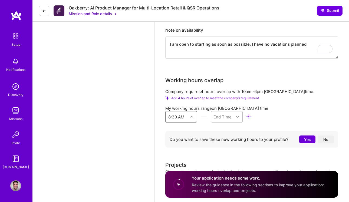
click at [242, 113] on div at bounding box center [238, 116] width 8 height 7
click at [242, 127] on div "5:30 PM" at bounding box center [227, 132] width 32 height 10
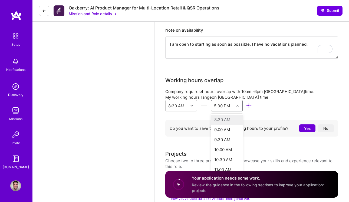
click at [234, 101] on div "5:30 PM" at bounding box center [222, 105] width 23 height 11
click at [242, 135] on div "6:00 PM" at bounding box center [227, 140] width 32 height 10
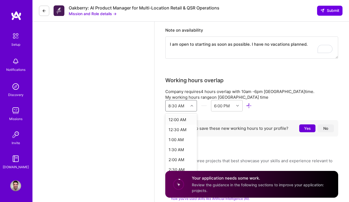
click at [188, 100] on div "8:30 AM" at bounding box center [176, 105] width 23 height 11
click at [197, 168] on div "9:00 AM" at bounding box center [181, 173] width 32 height 10
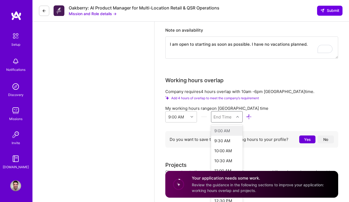
click at [242, 113] on div at bounding box center [238, 116] width 8 height 7
click at [242, 136] on div "6:00 PM" at bounding box center [227, 141] width 32 height 10
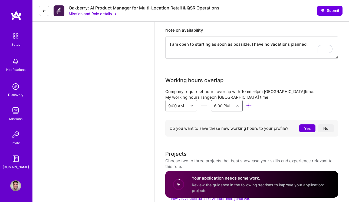
click at [326, 124] on button "No" at bounding box center [325, 128] width 16 height 8
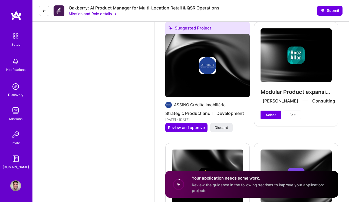
scroll to position [1098, 0]
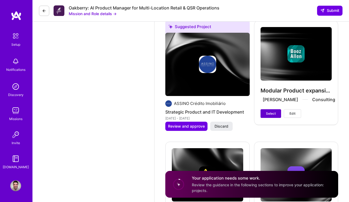
click at [274, 115] on span "Select" at bounding box center [271, 113] width 10 height 5
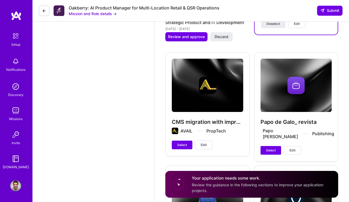
scroll to position [1189, 0]
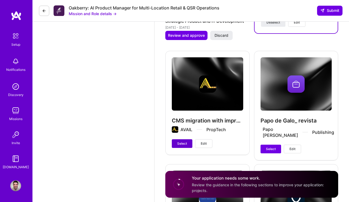
click at [184, 141] on button "Select" at bounding box center [182, 143] width 21 height 9
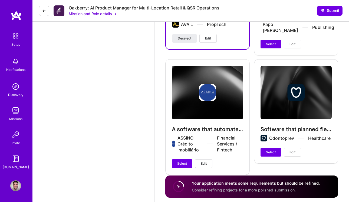
scroll to position [1299, 0]
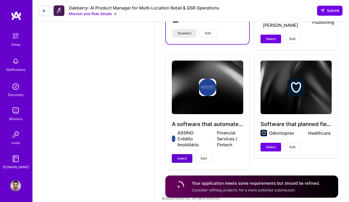
click at [181, 156] on span "Select" at bounding box center [182, 158] width 10 height 5
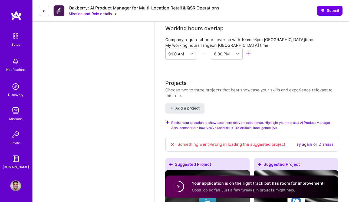
scroll to position [841, 0]
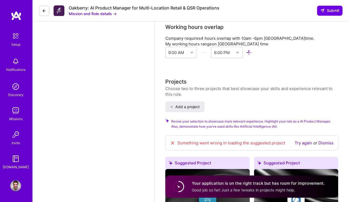
click at [326, 140] on link "Dismiss" at bounding box center [325, 142] width 15 height 5
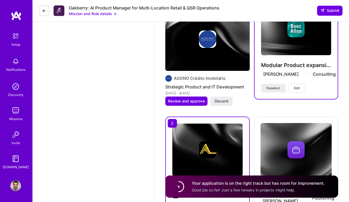
scroll to position [1102, 0]
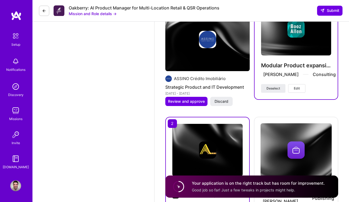
click at [274, 188] on span "Good job so far! Just a few tweaks in projects might help." at bounding box center [243, 190] width 103 height 5
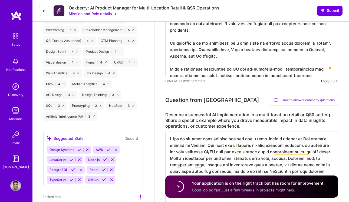
scroll to position [336, 0]
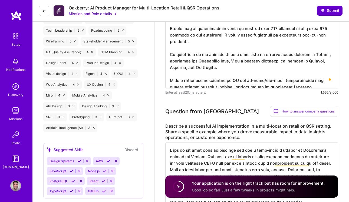
click at [325, 10] on span "Submit" at bounding box center [329, 10] width 19 height 5
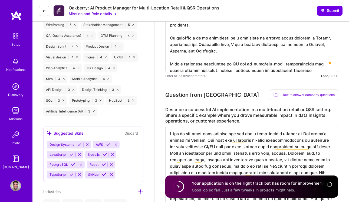
scroll to position [358, 0]
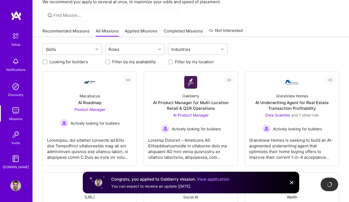
scroll to position [30, 0]
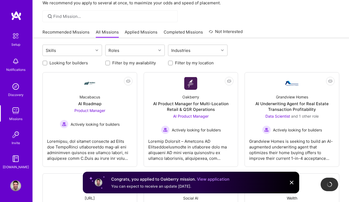
click at [139, 30] on link "Applied Missions" at bounding box center [141, 33] width 33 height 9
